Goal: Transaction & Acquisition: Book appointment/travel/reservation

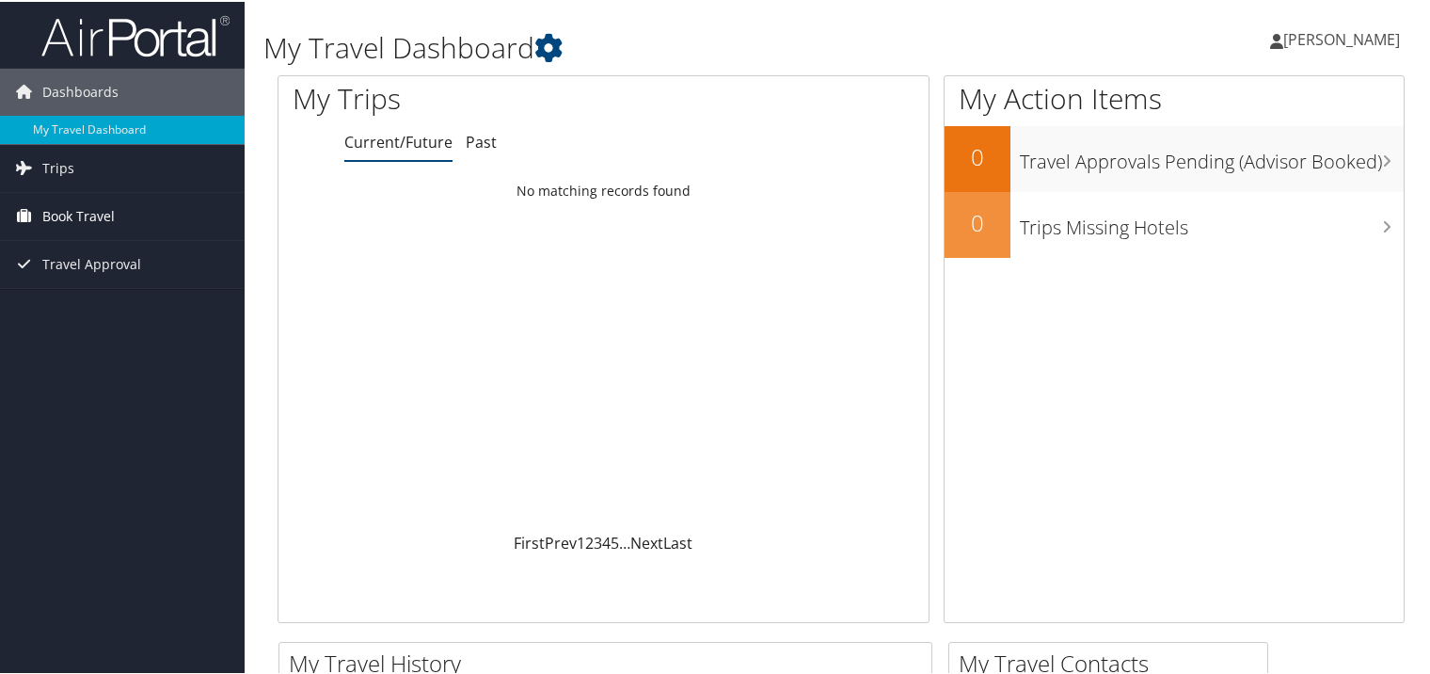
click at [90, 216] on span "Book Travel" at bounding box center [78, 214] width 72 height 47
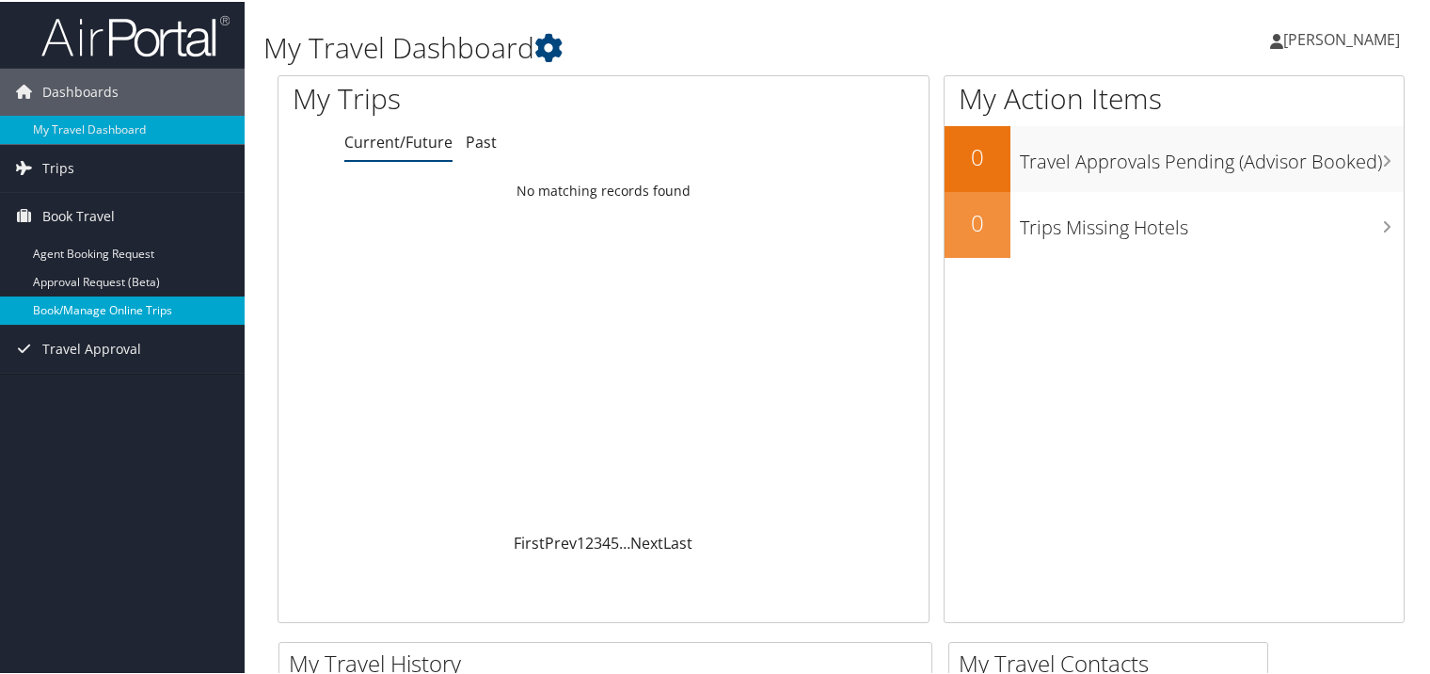
click at [81, 308] on link "Book/Manage Online Trips" at bounding box center [122, 309] width 245 height 28
click at [56, 305] on link "Book/Manage Online Trips" at bounding box center [122, 309] width 245 height 28
click at [65, 318] on link "Book/Manage Online Trips" at bounding box center [122, 309] width 245 height 28
click at [78, 313] on link "Book/Manage Online Trips" at bounding box center [122, 309] width 245 height 28
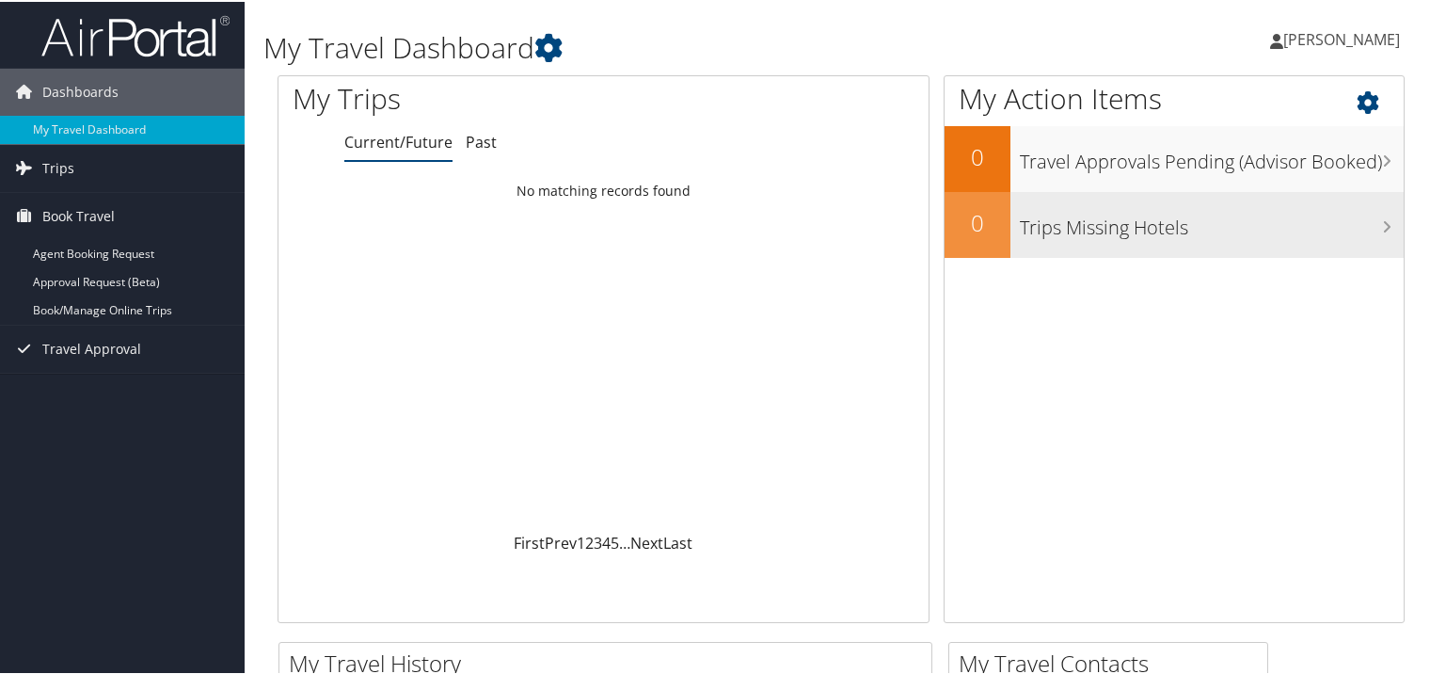
click at [1218, 228] on h3 "Trips Missing Hotels" at bounding box center [1212, 221] width 384 height 36
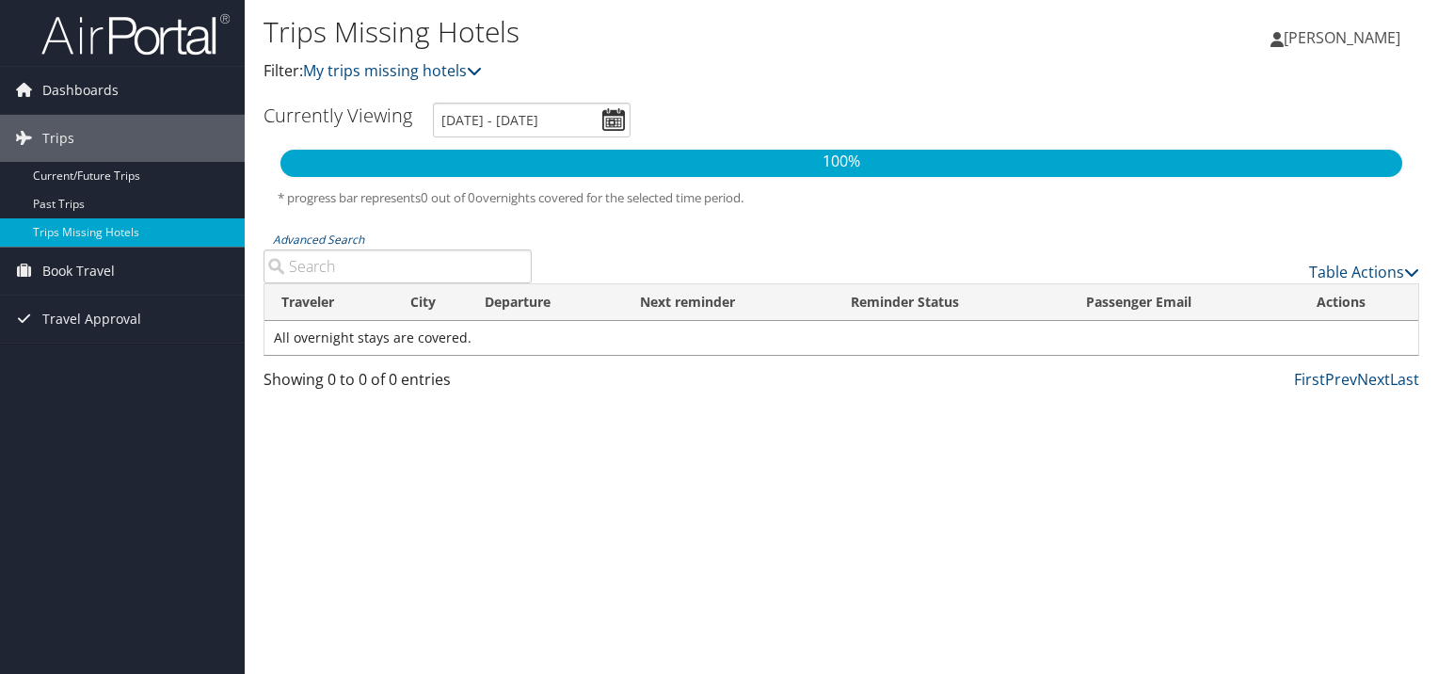
click at [391, 263] on input "Advanced Search" at bounding box center [397, 266] width 268 height 34
type input "Meridian"
click at [474, 443] on div "Trips Missing Hotels Filter: My trips missing hotels Richard Farrell Richard Fa…" at bounding box center [841, 337] width 1193 height 674
click at [149, 239] on link "Trips Missing Hotels" at bounding box center [122, 232] width 245 height 28
click at [125, 263] on link "Book Travel" at bounding box center [122, 270] width 245 height 47
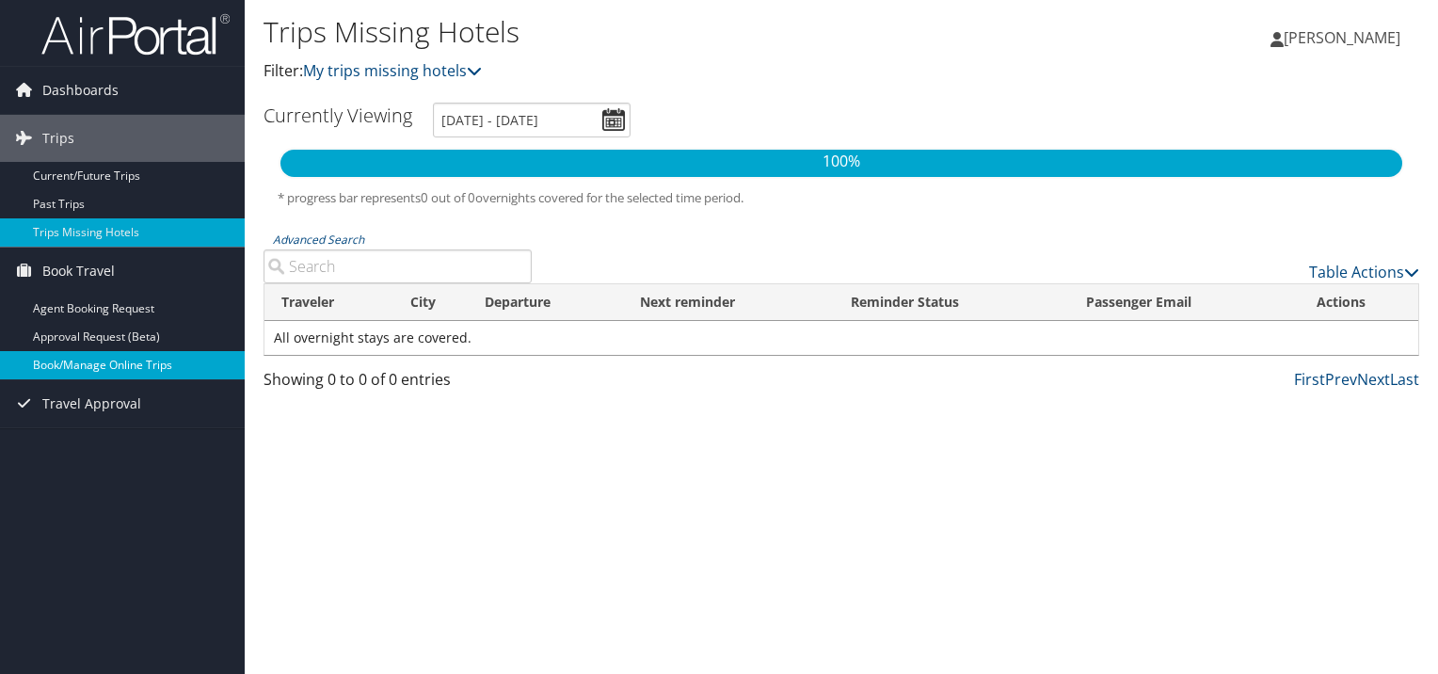
click at [94, 362] on link "Book/Manage Online Trips" at bounding box center [122, 365] width 245 height 28
click at [76, 86] on span "Dashboards" at bounding box center [80, 90] width 76 height 47
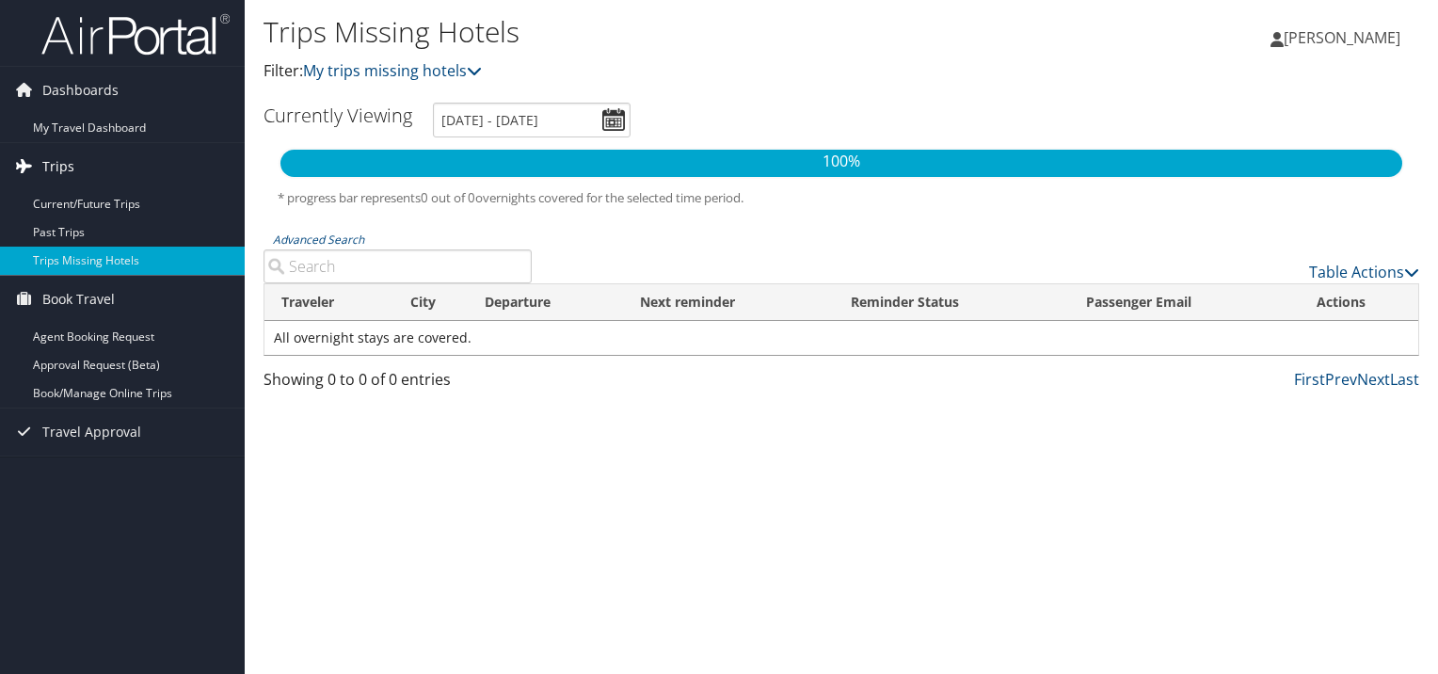
click at [71, 153] on span "Trips" at bounding box center [58, 166] width 32 height 47
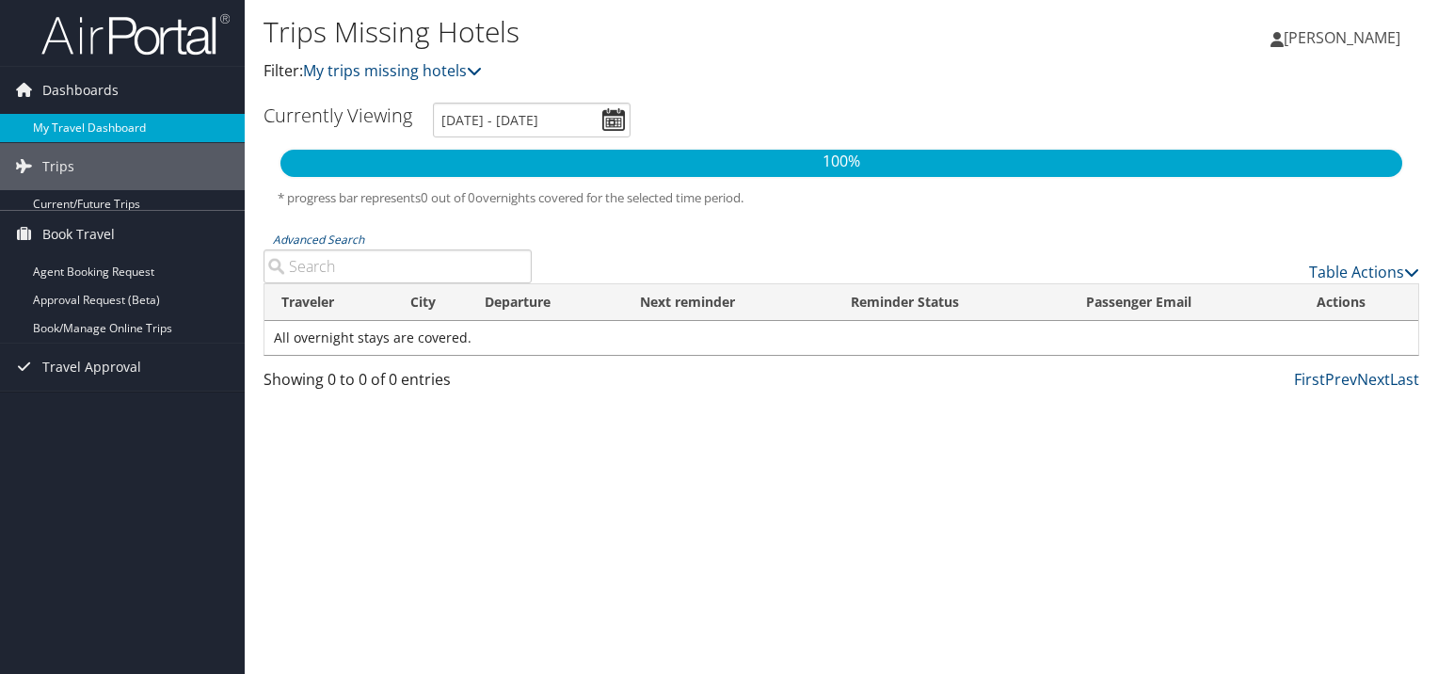
click at [83, 141] on ul "Dashboards My Travel Dashboard Trips Current/Future Trips Past Trips Trips Miss…" at bounding box center [122, 195] width 245 height 391
click at [120, 123] on link "My Travel Dashboard" at bounding box center [122, 128] width 245 height 28
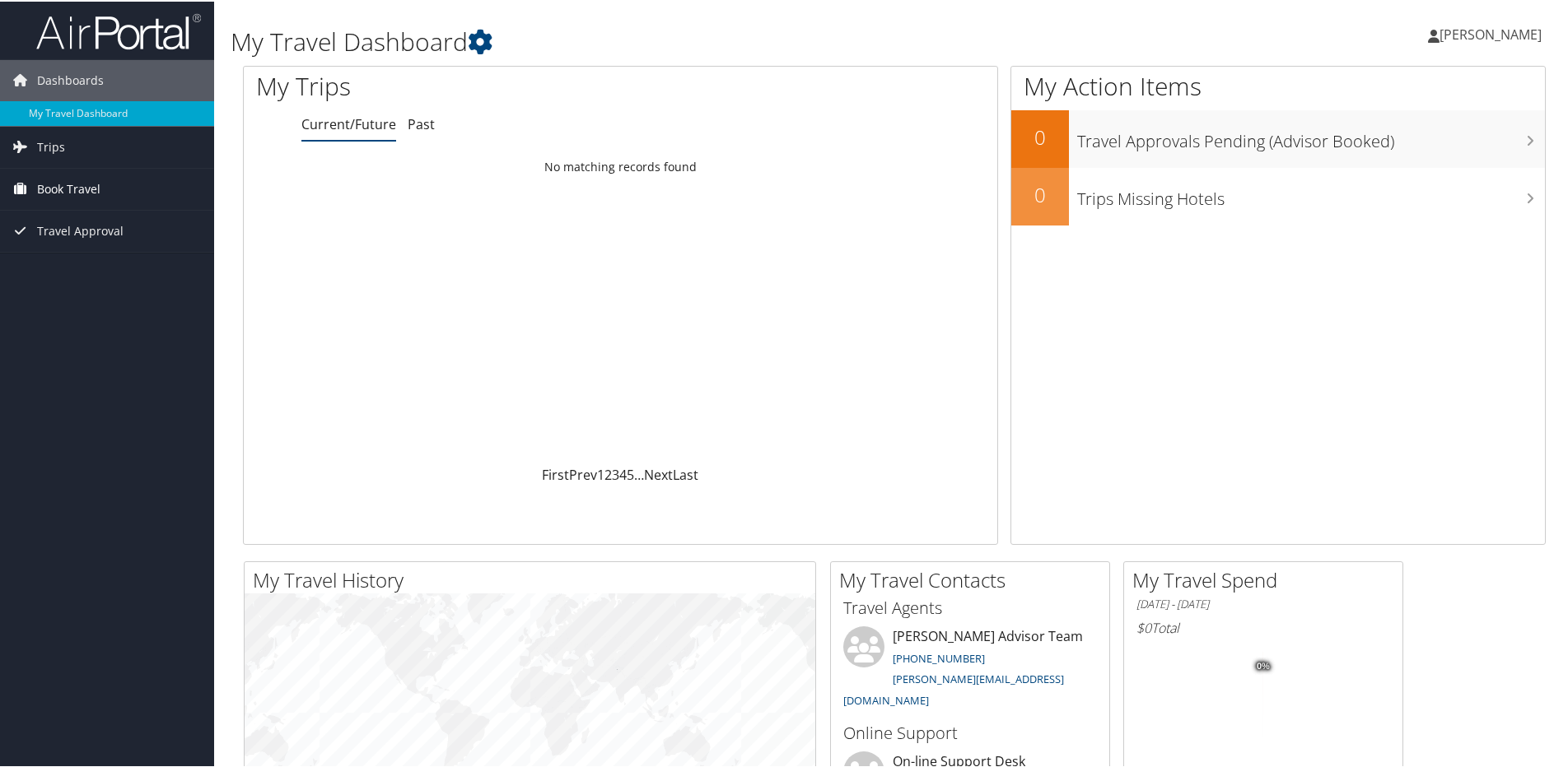
click at [62, 178] on span "Book Travel" at bounding box center [68, 187] width 63 height 41
click at [93, 263] on link "Book/Manage Online Trips" at bounding box center [107, 270] width 214 height 24
